Goal: Transaction & Acquisition: Book appointment/travel/reservation

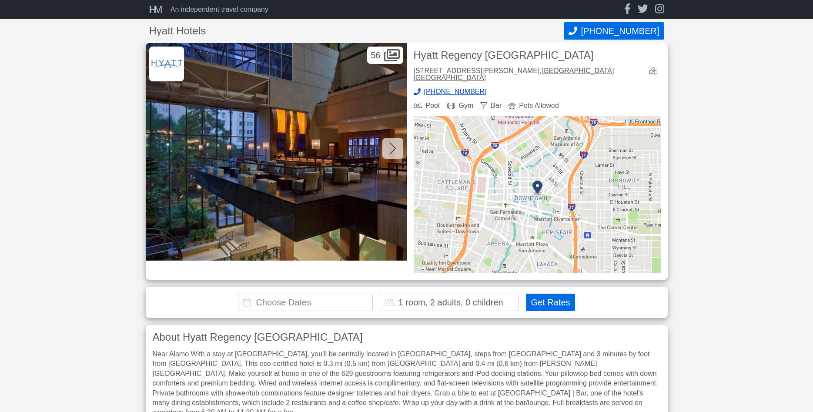
click at [440, 298] on div "1 room, 2 adults, 0 children" at bounding box center [450, 302] width 105 height 9
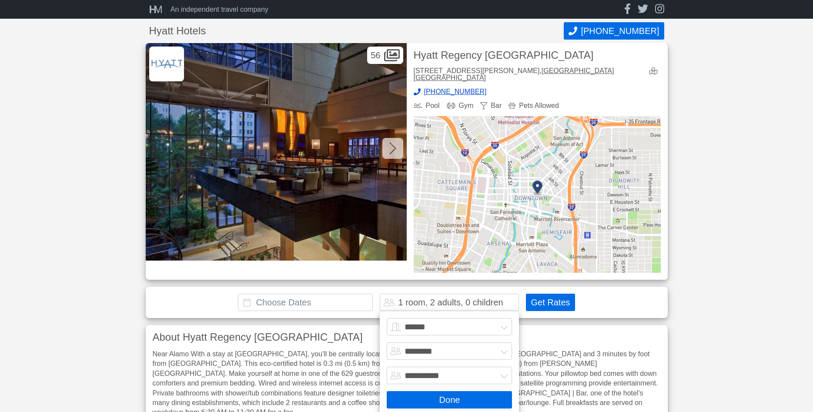
click at [387, 342] on select "******* ******** ******** ********" at bounding box center [449, 350] width 125 height 17
select select "*"
click option "********" at bounding box center [0, 0] width 0 height 0
click at [455, 393] on button "Done" at bounding box center [449, 399] width 125 height 17
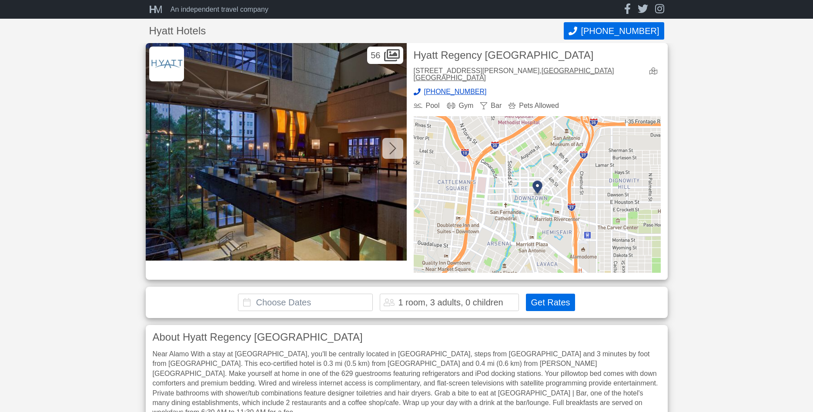
click at [292, 300] on input "text" at bounding box center [305, 301] width 135 height 17
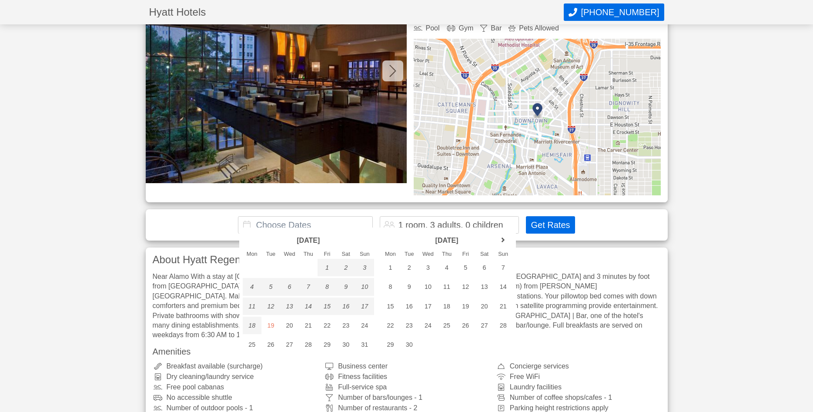
scroll to position [89, 0]
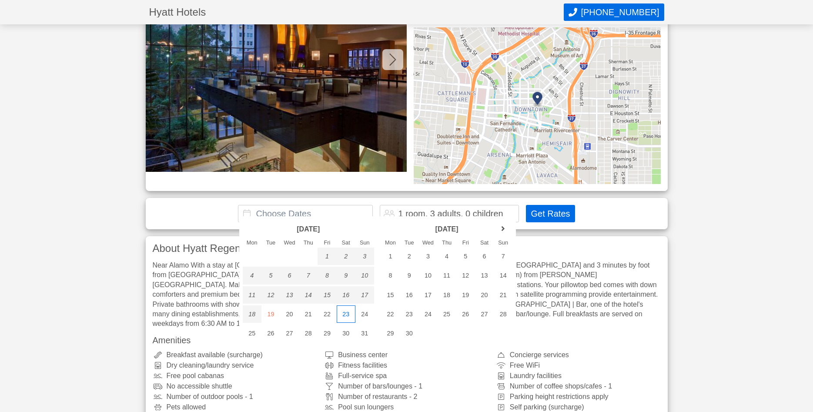
click at [346, 311] on div "23" at bounding box center [346, 313] width 19 height 17
type input "[DATE] - [DATE]"
click at [362, 312] on div "24" at bounding box center [364, 313] width 19 height 17
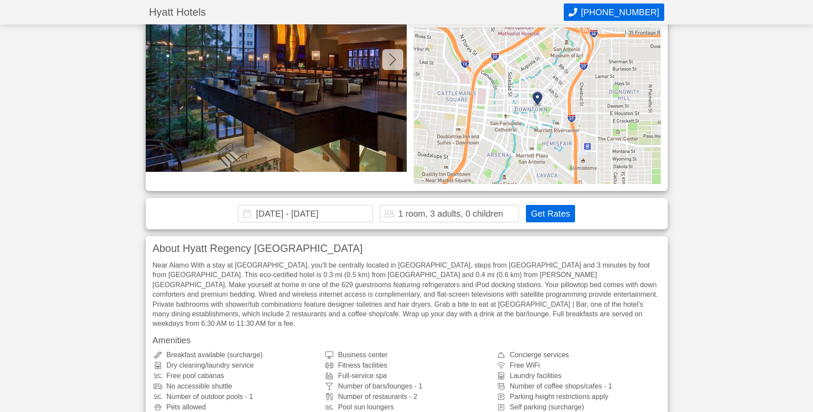
click at [547, 205] on button "Get Rates" at bounding box center [550, 213] width 49 height 17
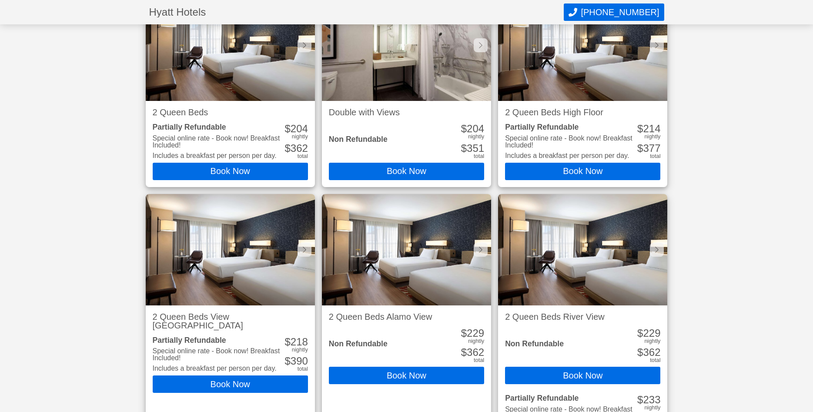
scroll to position [409, 0]
